Goal: Information Seeking & Learning: Learn about a topic

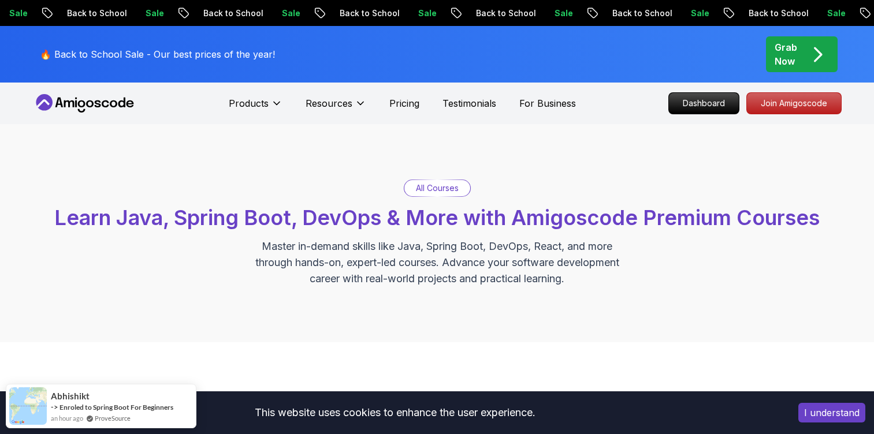
click at [814, 417] on button "I understand" at bounding box center [831, 413] width 67 height 20
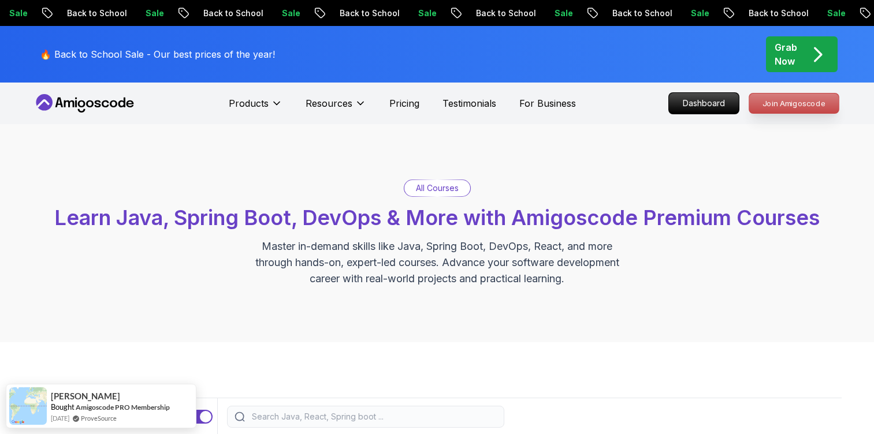
click at [800, 106] on p "Join Amigoscode" at bounding box center [794, 104] width 90 height 20
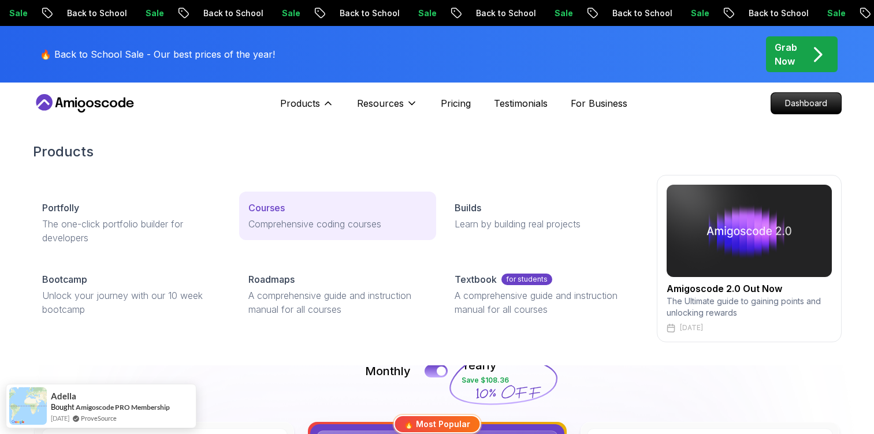
click at [273, 204] on p "Courses" at bounding box center [266, 208] width 36 height 14
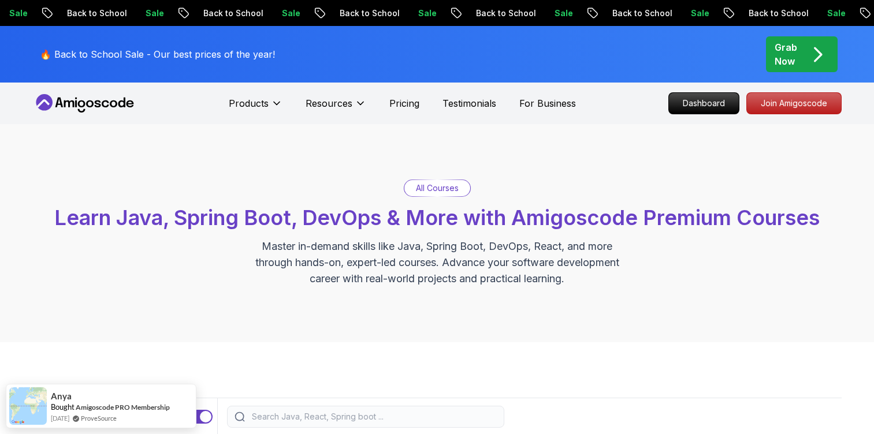
click at [438, 189] on p "All Courses" at bounding box center [437, 189] width 43 height 12
click at [105, 106] on icon at bounding box center [105, 103] width 8 height 7
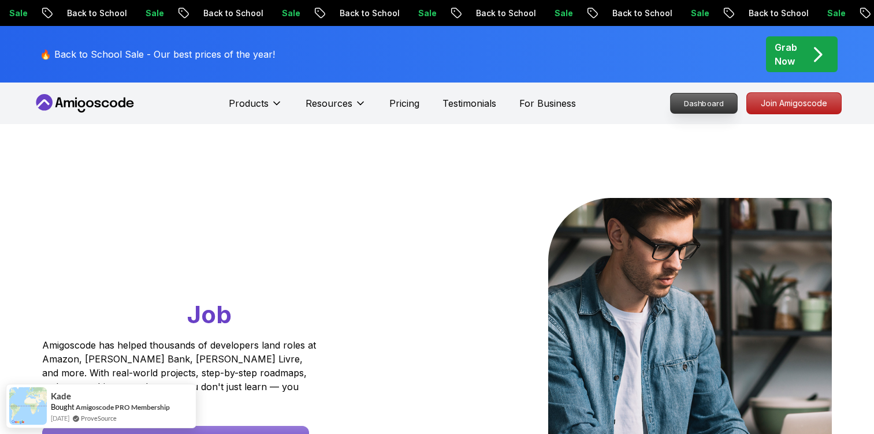
click at [706, 100] on p "Dashboard" at bounding box center [704, 104] width 66 height 20
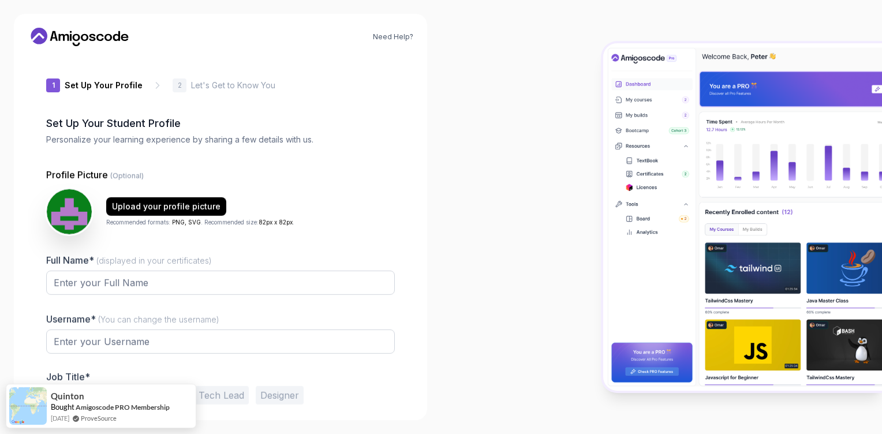
type input "calmcobra3b9a9"
type input "swifttiger7f6bb"
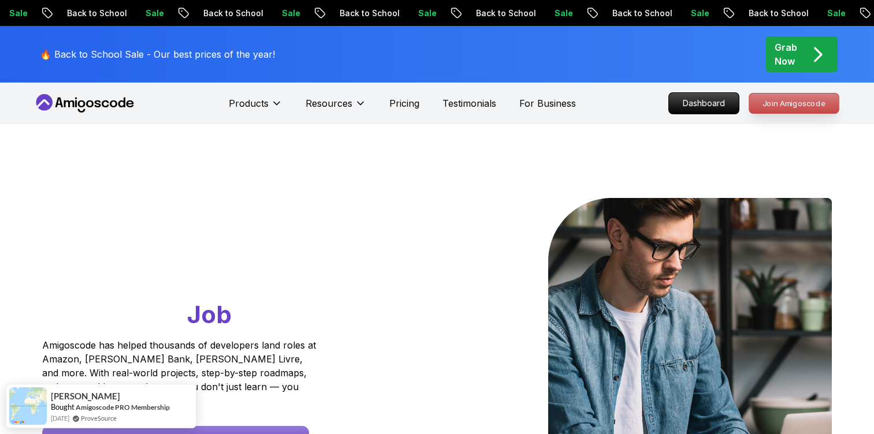
click at [781, 101] on p "Join Amigoscode" at bounding box center [794, 104] width 90 height 20
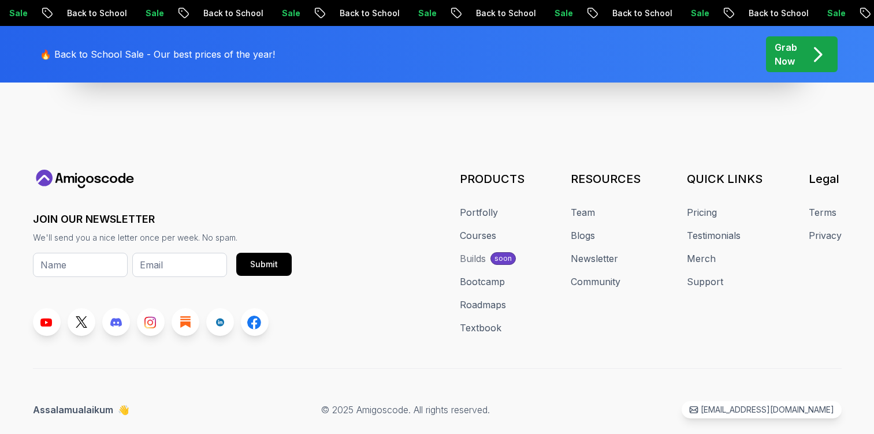
scroll to position [5062, 0]
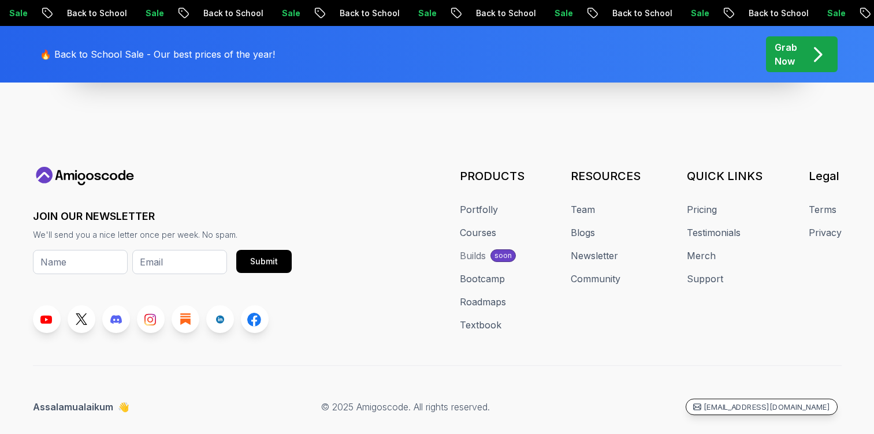
click at [789, 402] on p "[EMAIL_ADDRESS][DOMAIN_NAME]" at bounding box center [766, 407] width 126 height 11
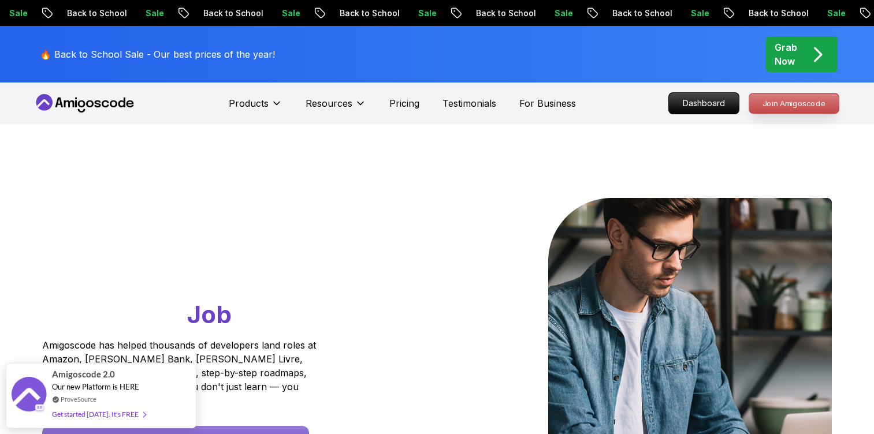
click at [793, 102] on p "Join Amigoscode" at bounding box center [794, 104] width 90 height 20
